Goal: Information Seeking & Learning: Learn about a topic

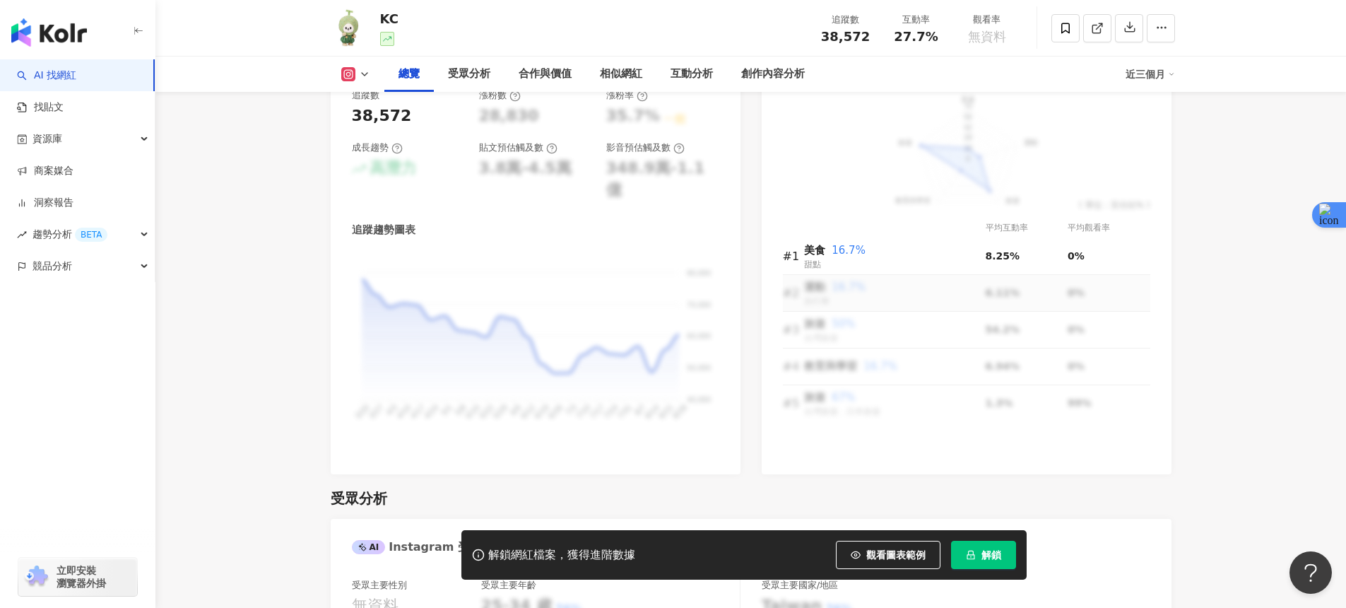
scroll to position [846, 0]
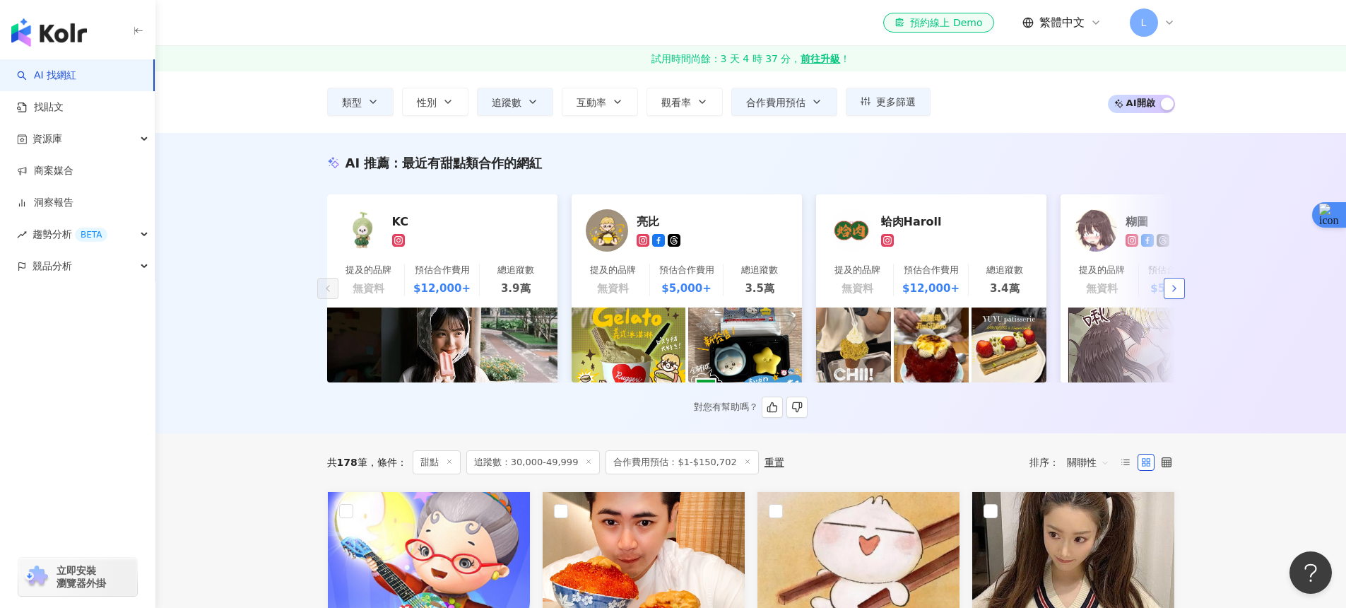
click at [1167, 289] on button "button" at bounding box center [1174, 288] width 21 height 21
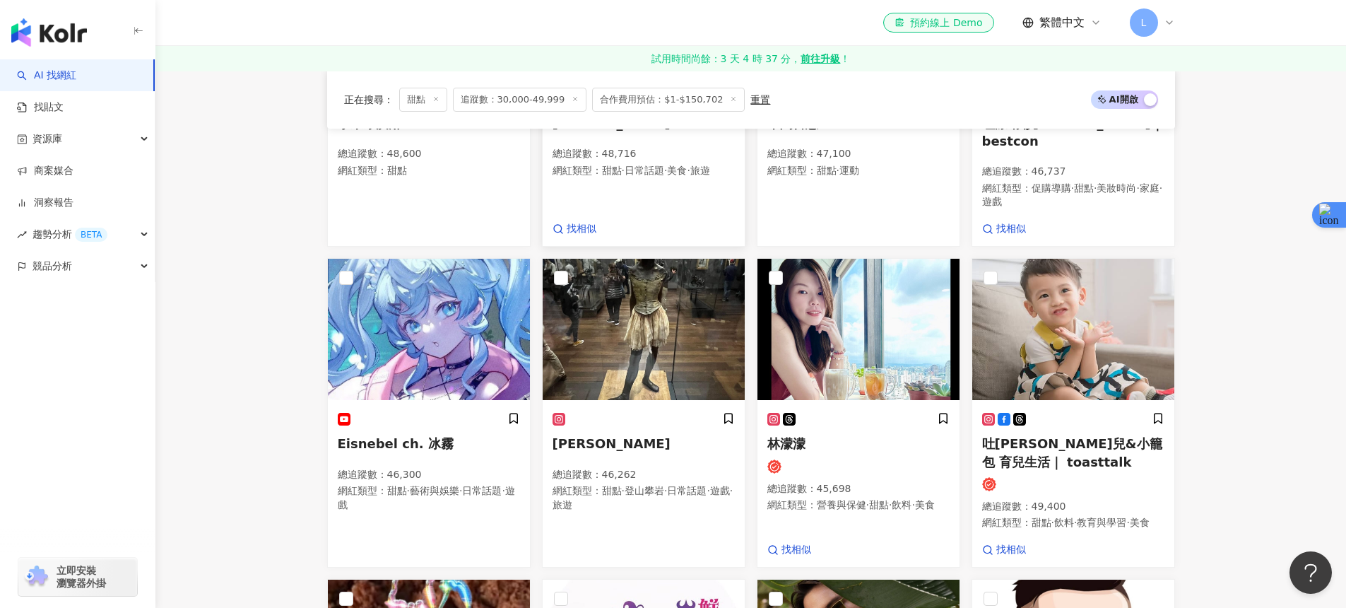
scroll to position [630, 0]
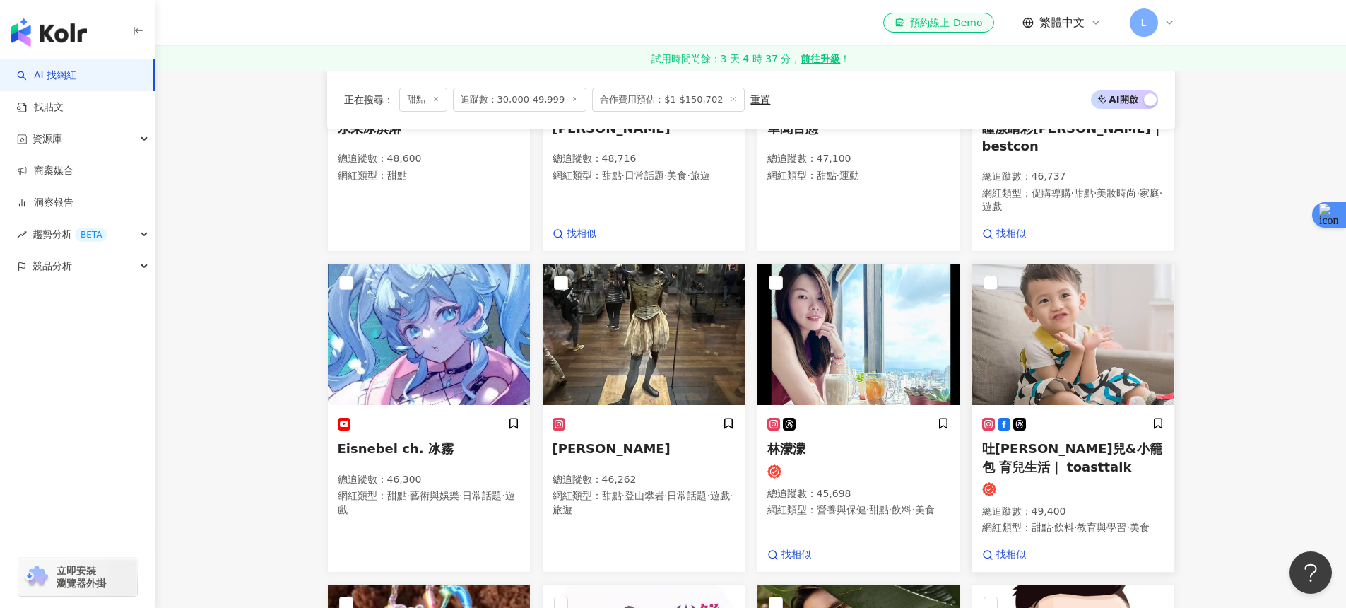
click at [1082, 351] on img at bounding box center [1073, 334] width 202 height 141
